Goal: Task Accomplishment & Management: Use online tool/utility

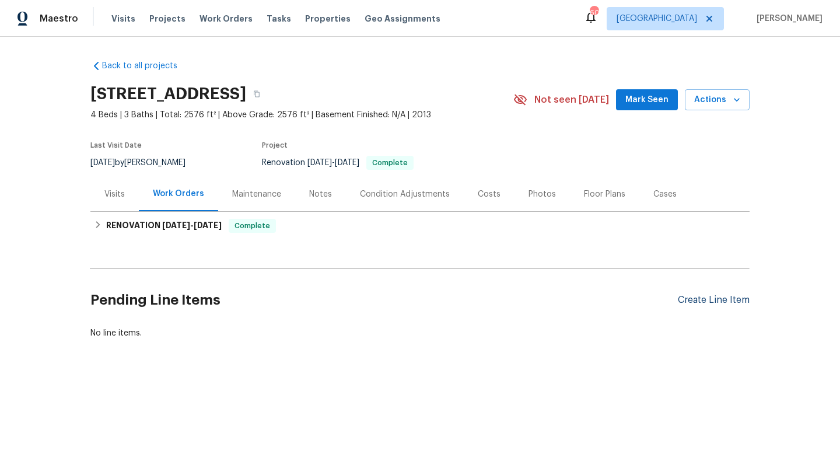
click at [693, 302] on div "Create Line Item" at bounding box center [714, 300] width 72 height 11
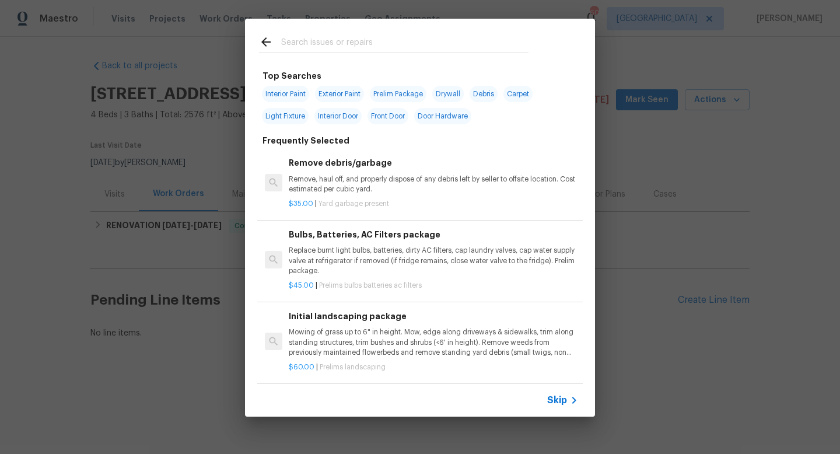
click at [281, 47] on input "text" at bounding box center [404, 44] width 247 height 18
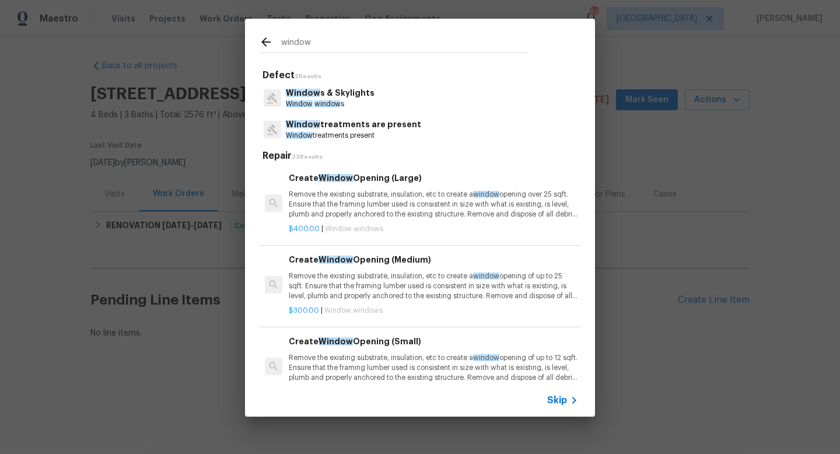
type input "window"
click at [314, 93] on span "Window" at bounding box center [303, 93] width 34 height 8
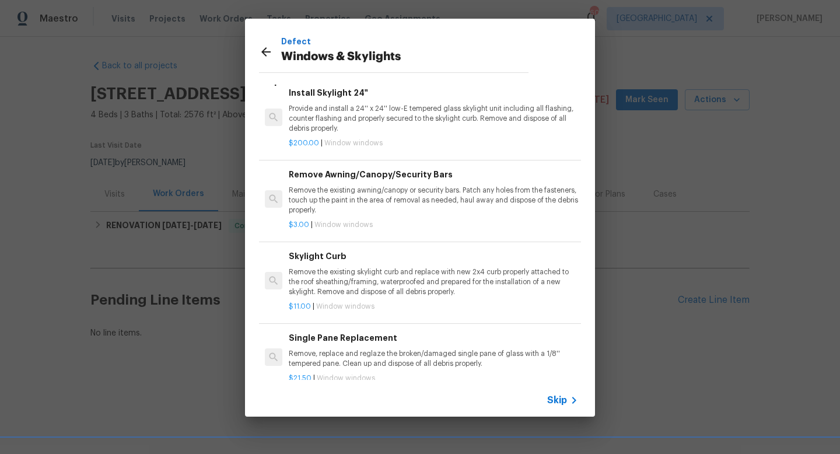
scroll to position [476, 0]
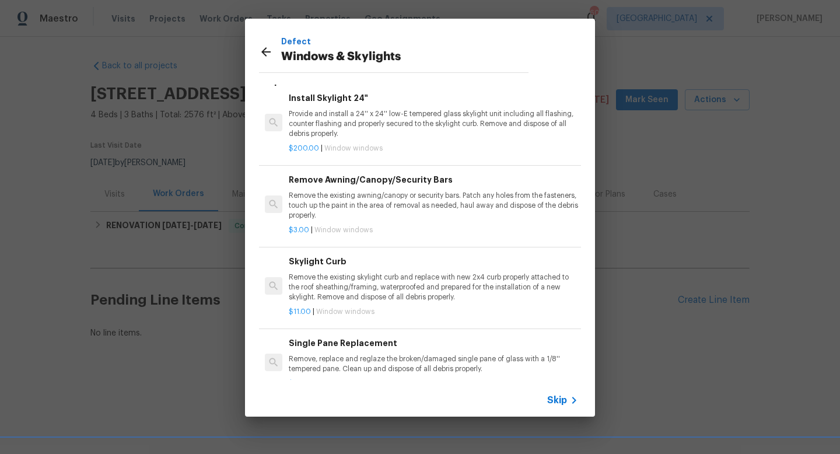
click at [345, 355] on p "Remove, replace and reglaze the broken/damaged single pane of glass with a 1/8'…" at bounding box center [433, 364] width 289 height 20
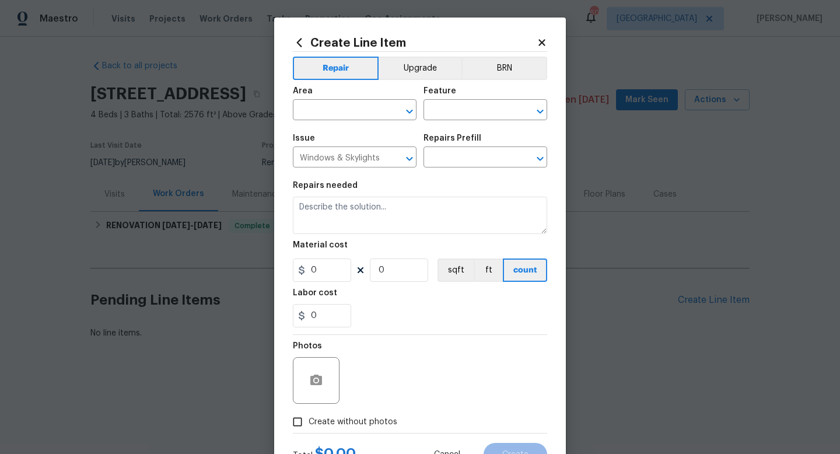
type textarea "Remove, replace and reglaze the broken/damaged single pane of glass with a 1/8'…"
type input "1"
type input "Single Pane Replacement $21.50"
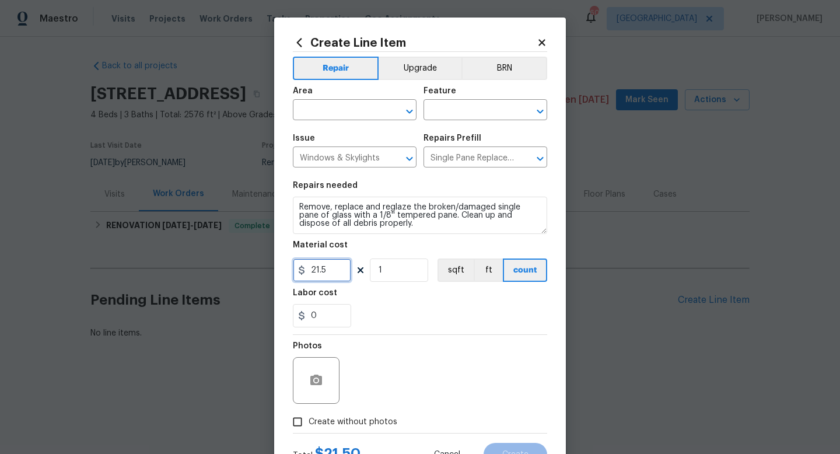
drag, startPoint x: 332, startPoint y: 272, endPoint x: 259, endPoint y: 261, distance: 74.3
click at [259, 261] on div "Create Line Item Repair Upgrade BRN Area ​ Feature ​ Issue Windows & Skylights …" at bounding box center [420, 227] width 840 height 454
type input "175"
click at [337, 106] on input "text" at bounding box center [338, 111] width 91 height 18
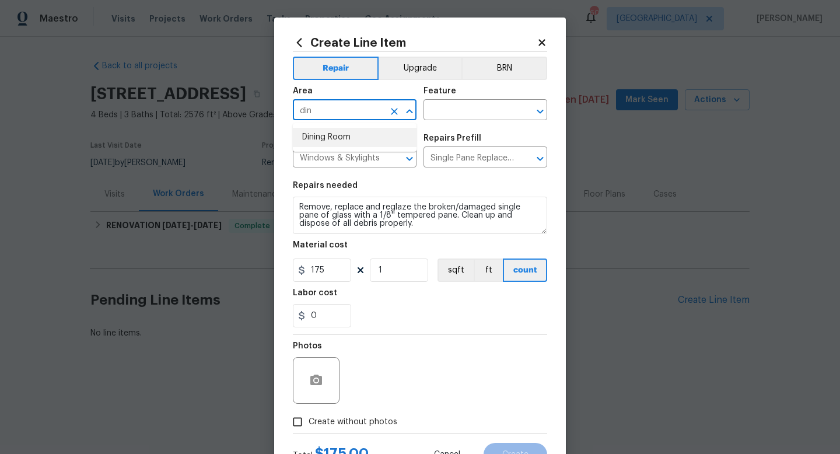
click at [333, 143] on li "Dining Room" at bounding box center [355, 137] width 124 height 19
type input "Dining Room"
click at [462, 111] on input "text" at bounding box center [469, 111] width 91 height 18
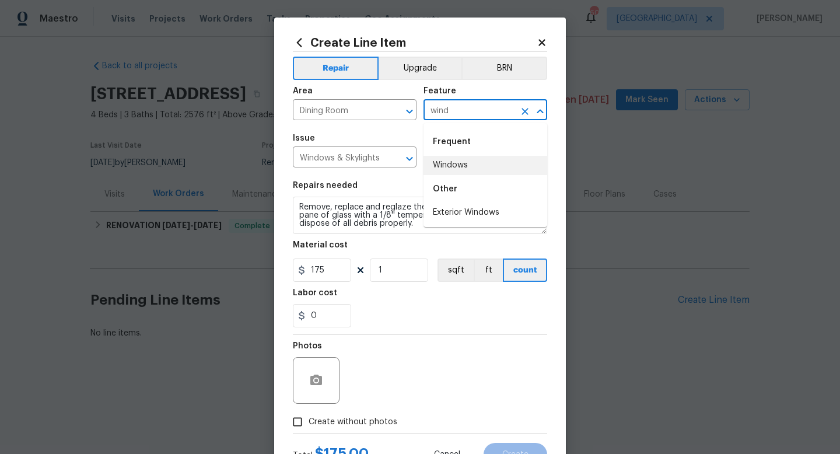
click at [455, 167] on li "Windows" at bounding box center [486, 165] width 124 height 19
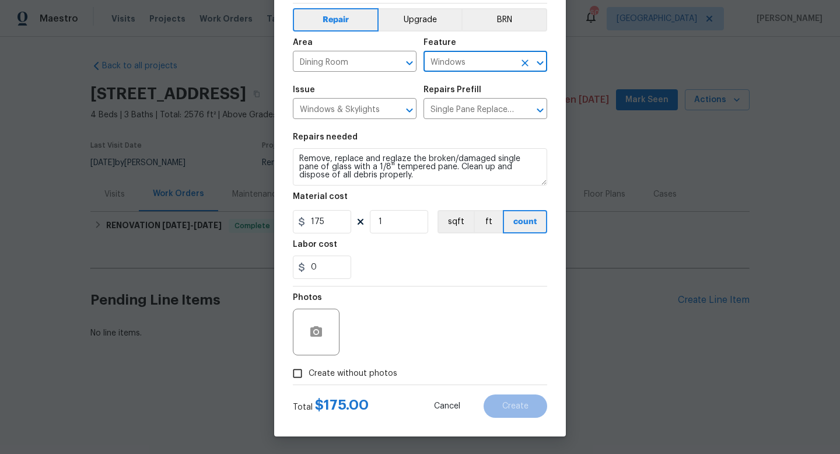
type input "Windows"
click at [298, 372] on input "Create without photos" at bounding box center [298, 373] width 22 height 22
checkbox input "true"
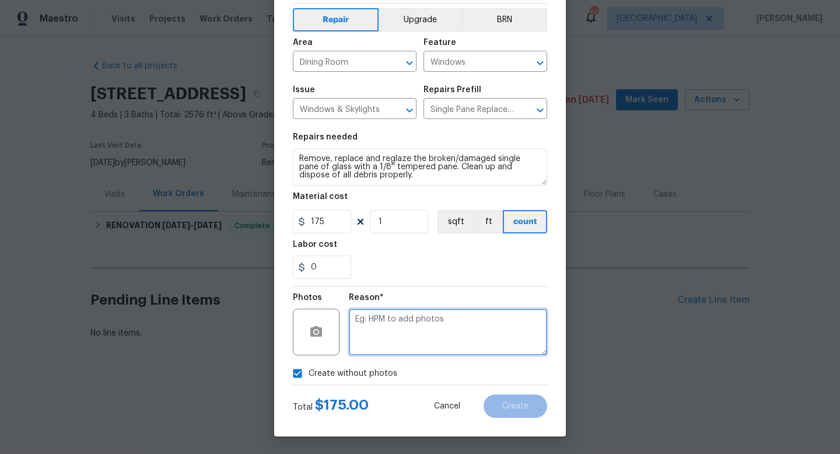
click at [443, 329] on textarea at bounding box center [448, 332] width 198 height 47
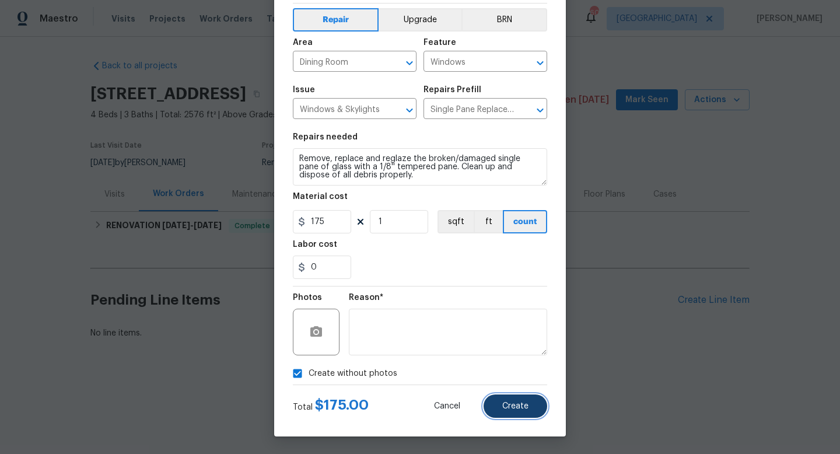
click at [538, 406] on button "Create" at bounding box center [516, 405] width 64 height 23
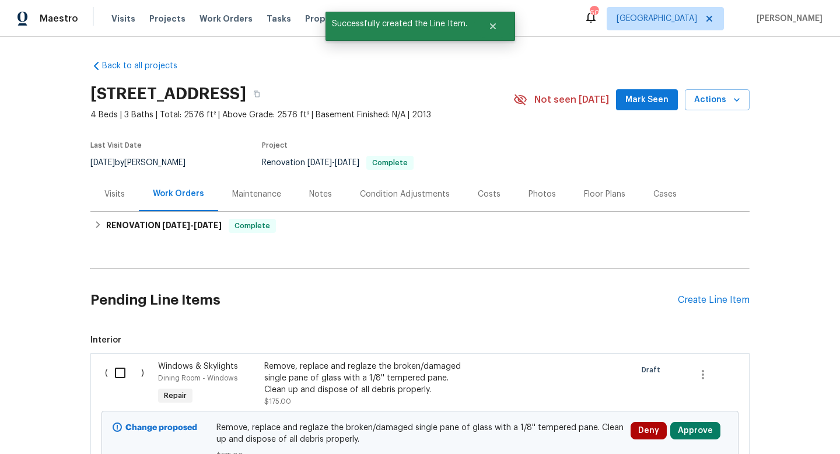
click at [118, 369] on input "checkbox" at bounding box center [124, 373] width 33 height 25
checkbox input "true"
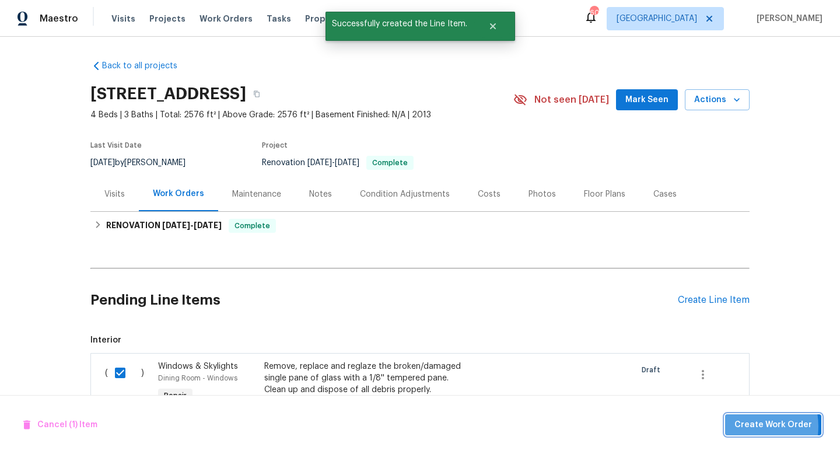
click at [747, 426] on span "Create Work Order" at bounding box center [774, 425] width 78 height 15
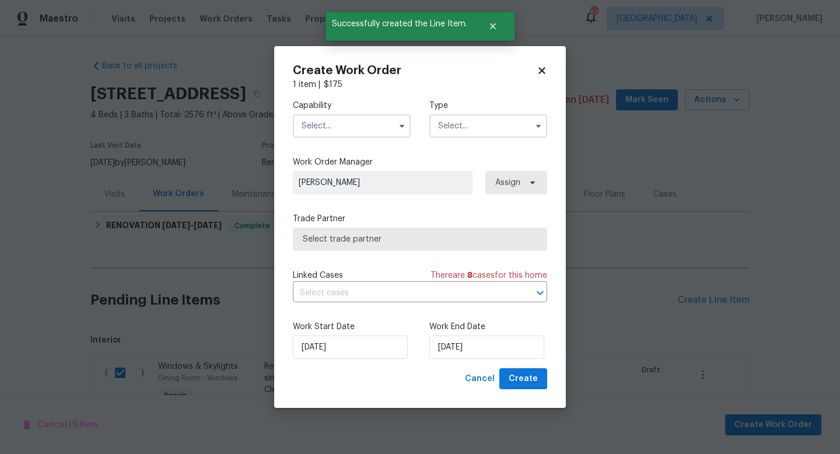
click at [367, 125] on input "text" at bounding box center [352, 125] width 118 height 23
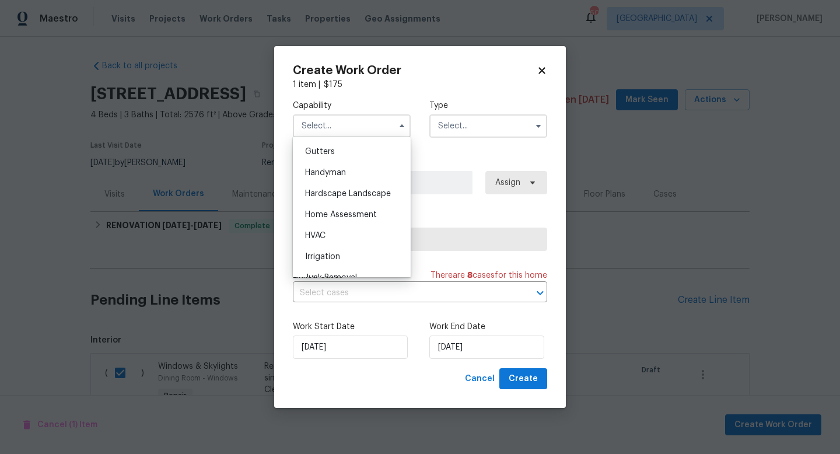
scroll to position [620, 0]
click at [331, 170] on span "Handyman" at bounding box center [325, 172] width 41 height 8
type input "Handyman"
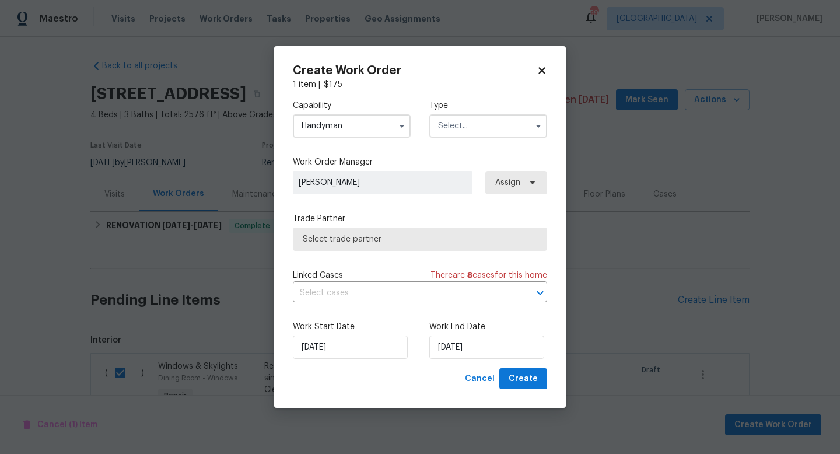
click at [459, 121] on input "text" at bounding box center [488, 125] width 118 height 23
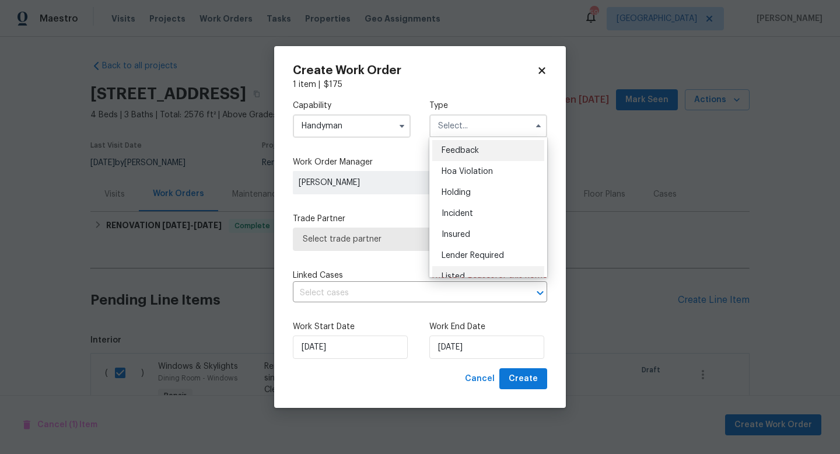
click at [455, 273] on span "Listed" at bounding box center [453, 277] width 23 height 8
type input "Listed"
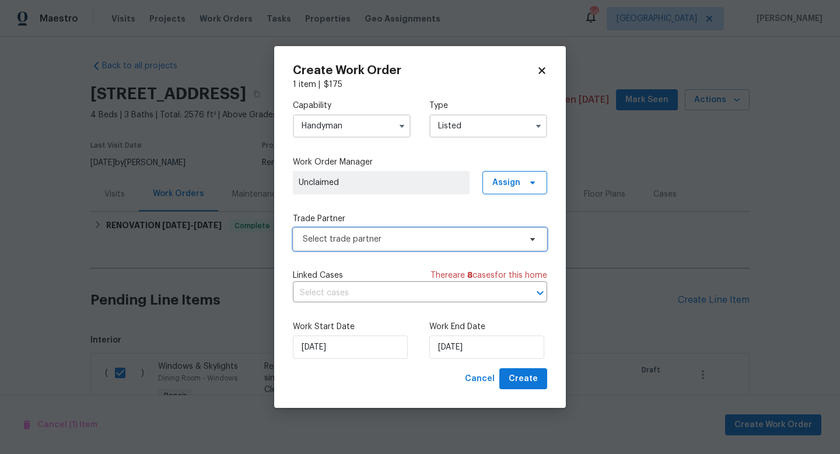
click at [383, 230] on span "Select trade partner" at bounding box center [420, 239] width 254 height 23
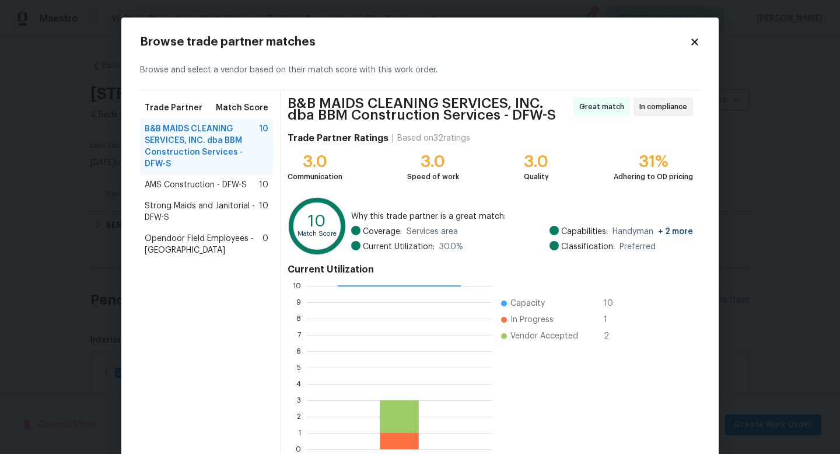
scroll to position [65, 0]
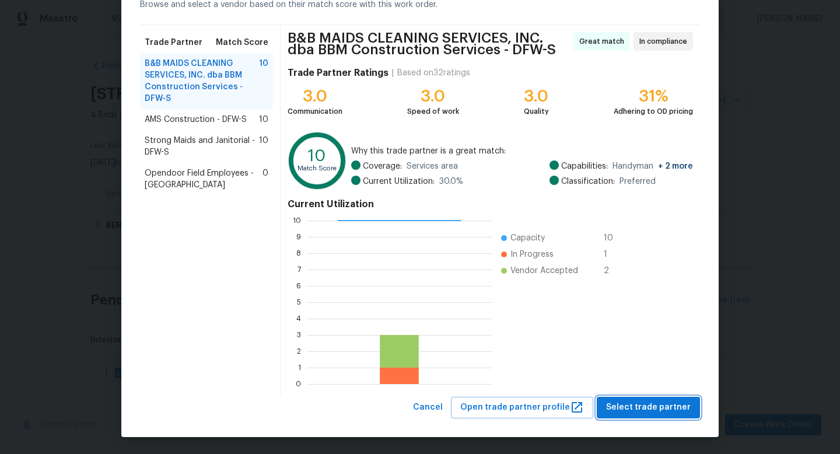
click at [644, 409] on span "Select trade partner" at bounding box center [648, 407] width 85 height 15
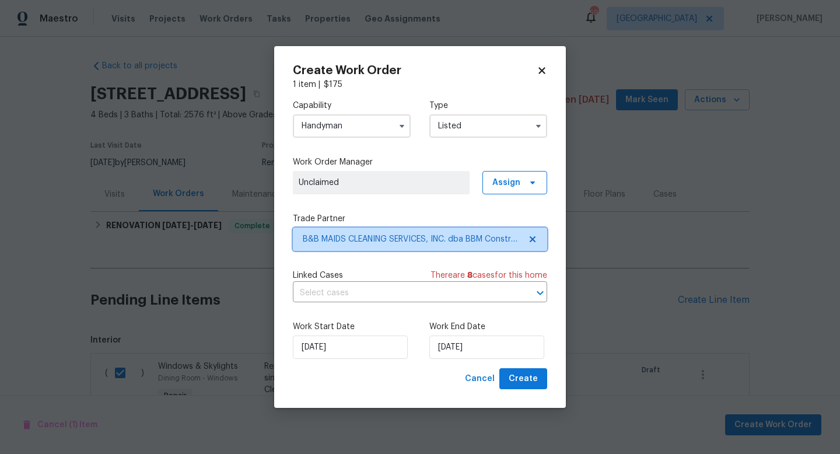
scroll to position [0, 0]
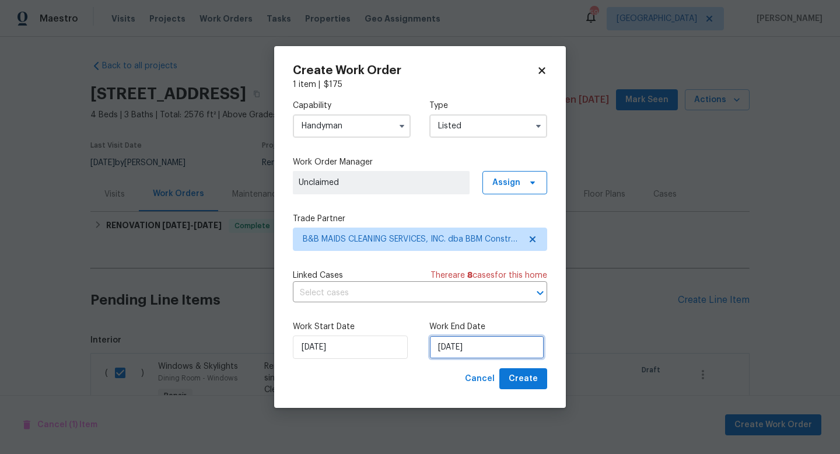
click at [454, 352] on input "[DATE]" at bounding box center [486, 347] width 115 height 23
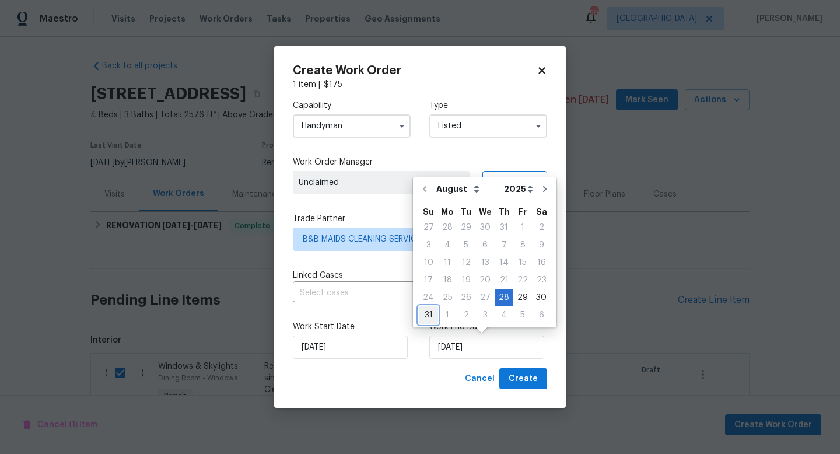
click at [432, 319] on div "31" at bounding box center [428, 315] width 19 height 16
type input "[DATE]"
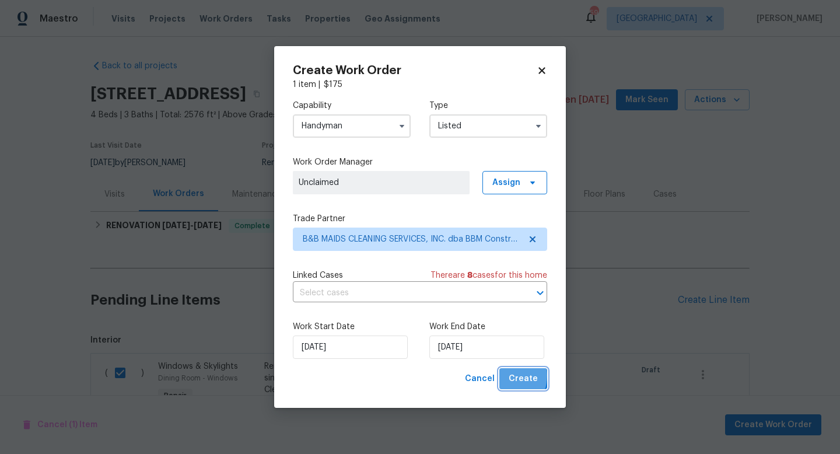
click at [508, 376] on button "Create" at bounding box center [523, 379] width 48 height 22
checkbox input "false"
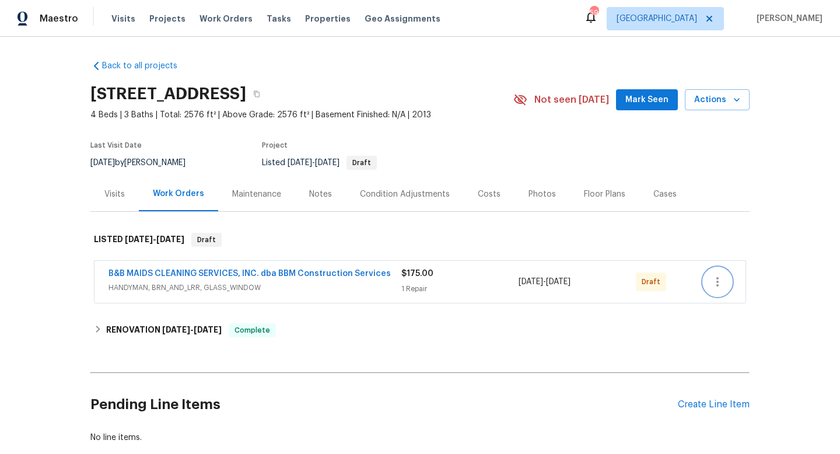
click at [714, 288] on icon "button" at bounding box center [718, 282] width 14 height 14
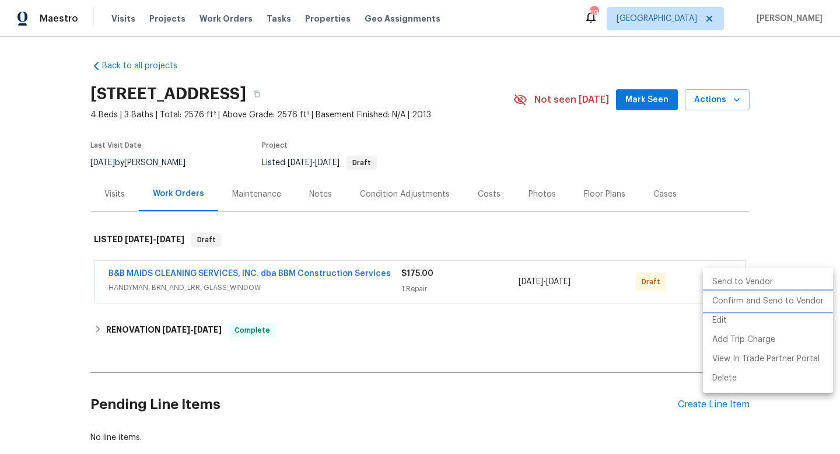
click at [732, 298] on li "Confirm and Send to Vendor" at bounding box center [768, 301] width 130 height 19
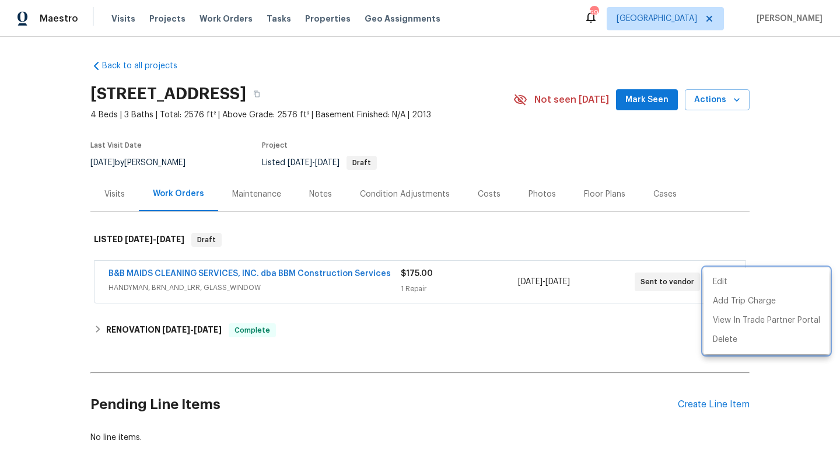
click at [233, 277] on div at bounding box center [420, 227] width 840 height 454
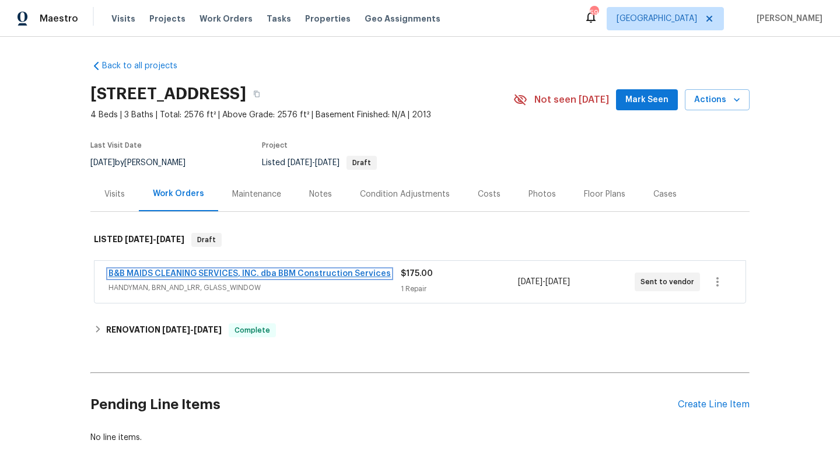
click at [233, 270] on link "B&B MAIDS CLEANING SERVICES, INC. dba BBM Construction Services" at bounding box center [250, 274] width 282 height 8
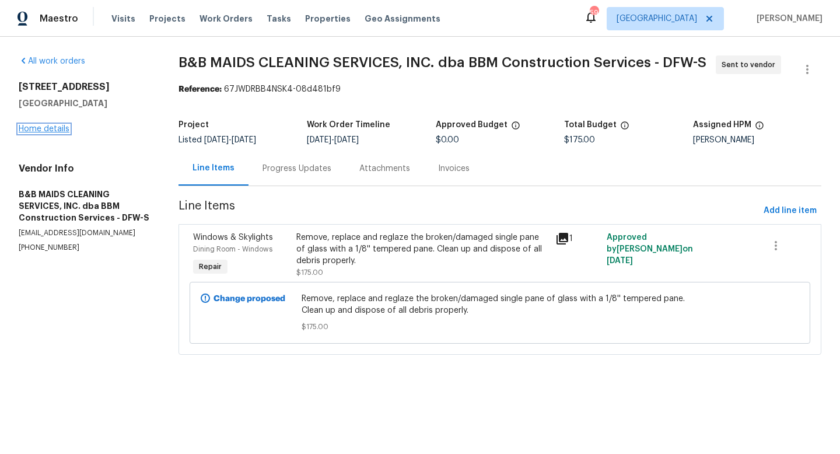
click at [54, 131] on link "Home details" at bounding box center [44, 129] width 51 height 8
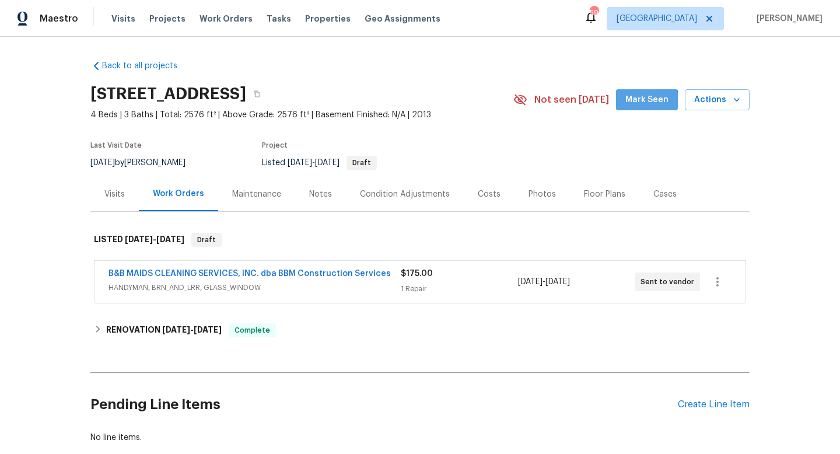
click at [649, 102] on span "Mark Seen" at bounding box center [647, 100] width 43 height 15
click at [317, 190] on div "Notes" at bounding box center [320, 194] width 23 height 12
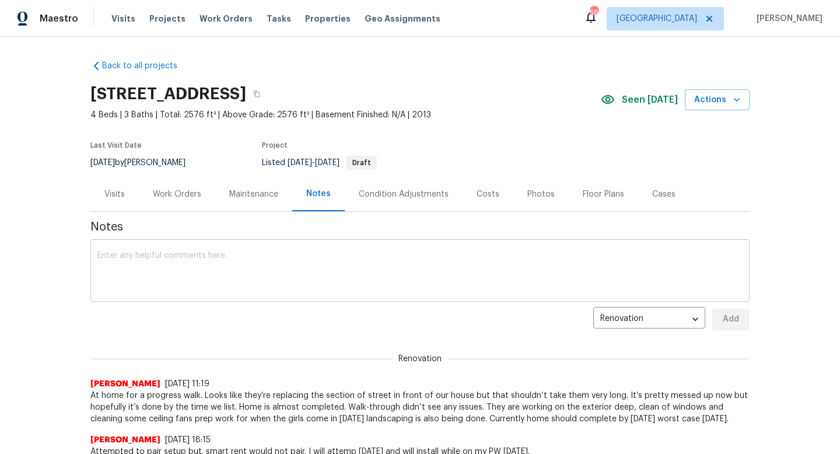
click at [190, 271] on textarea at bounding box center [419, 271] width 645 height 41
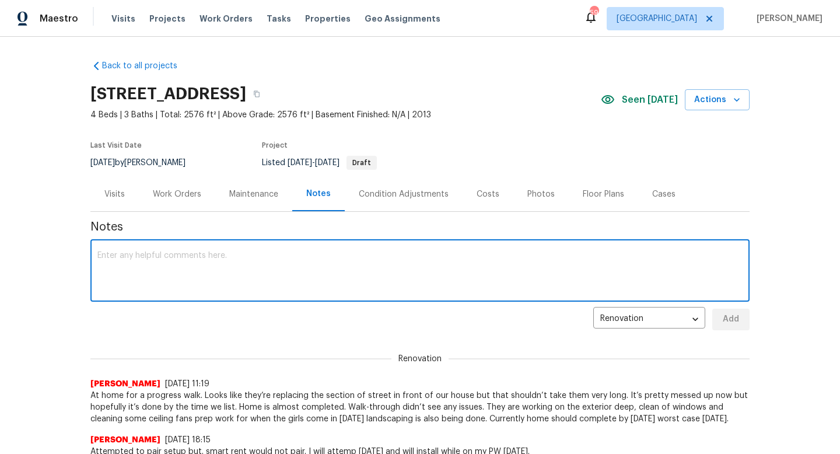
paste textarea "Debris- All interior/exterior debris, and personal items have been removed. (Do…"
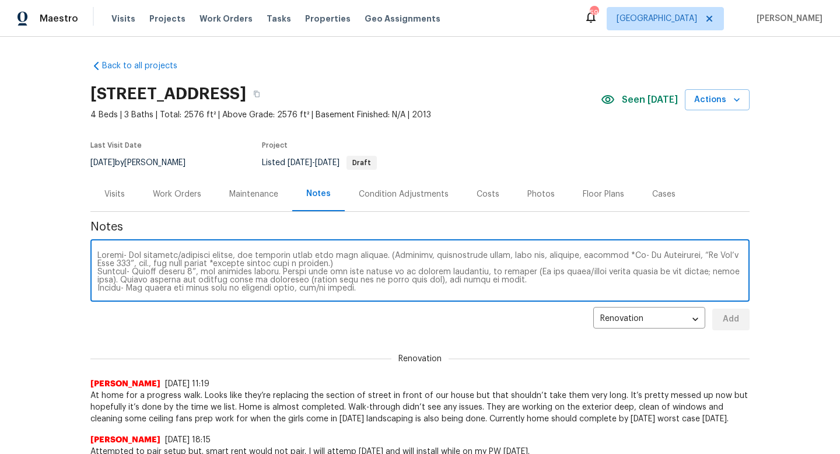
scroll to position [82, 0]
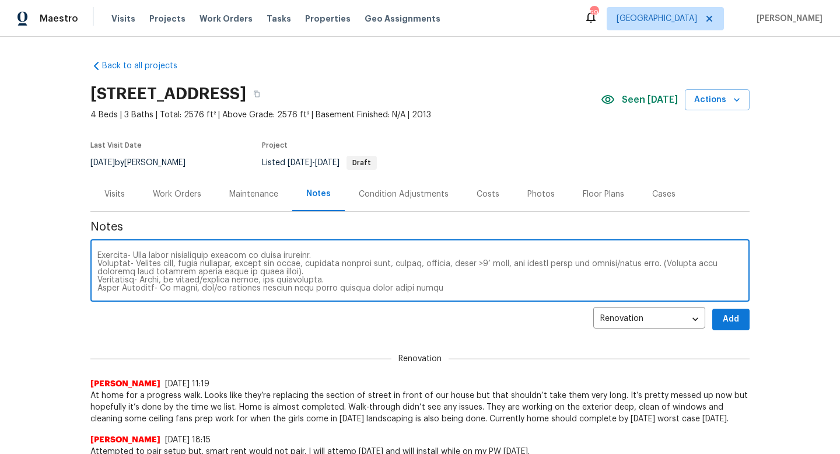
type textarea "Debris- All interior/exterior debris, and personal items have been removed. (Do…"
click at [729, 315] on span "Add" at bounding box center [731, 319] width 19 height 15
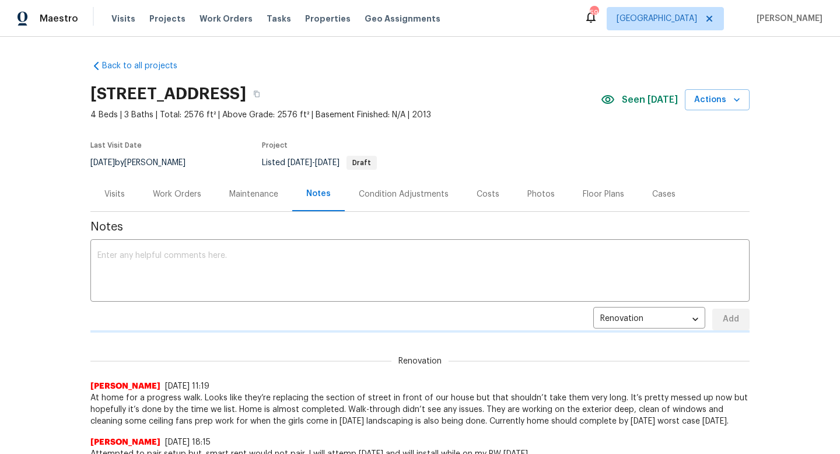
scroll to position [0, 0]
